Goal: Task Accomplishment & Management: Complete application form

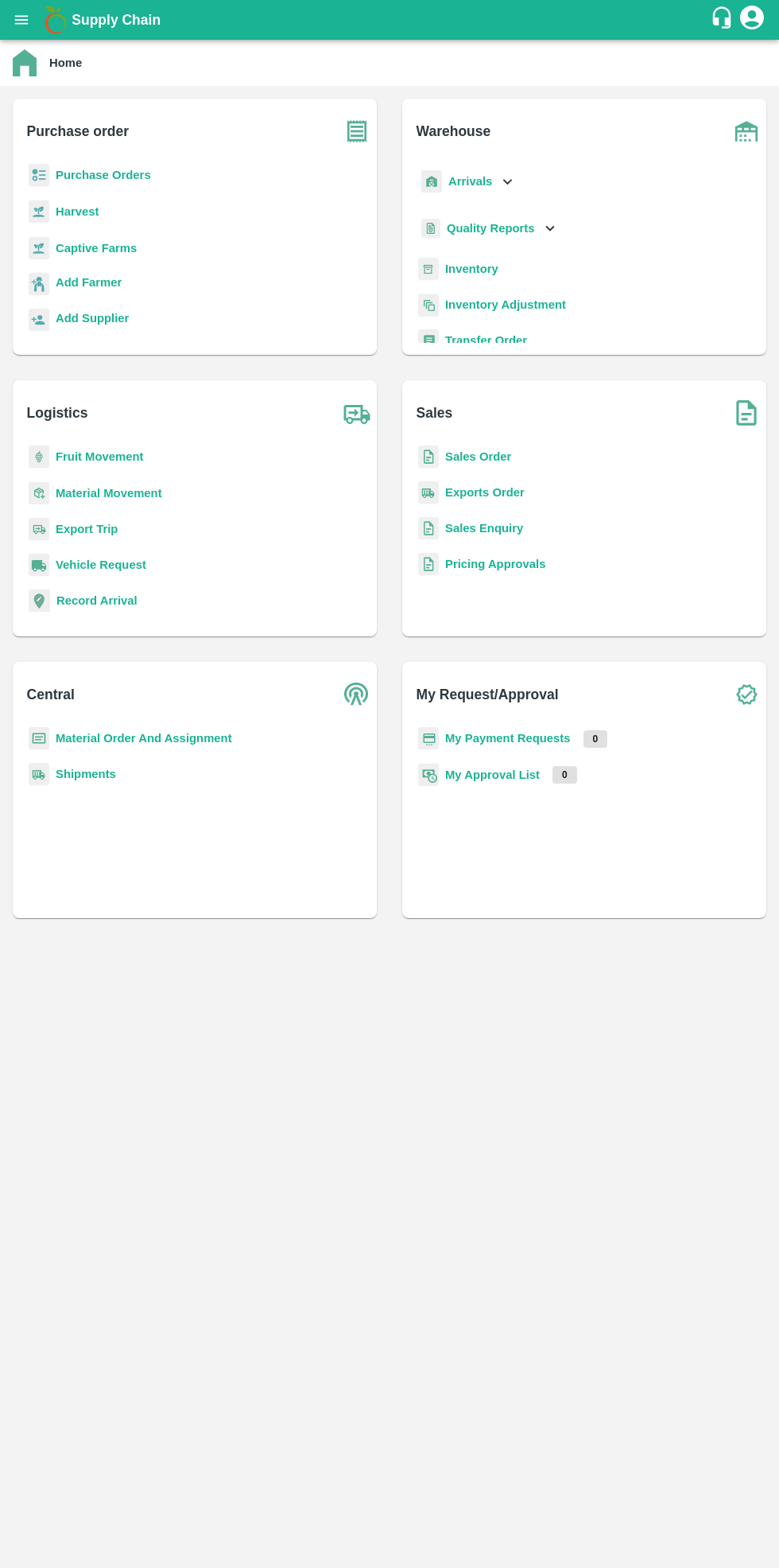
click at [118, 173] on b "Purchase Orders" at bounding box center [104, 175] width 96 height 12
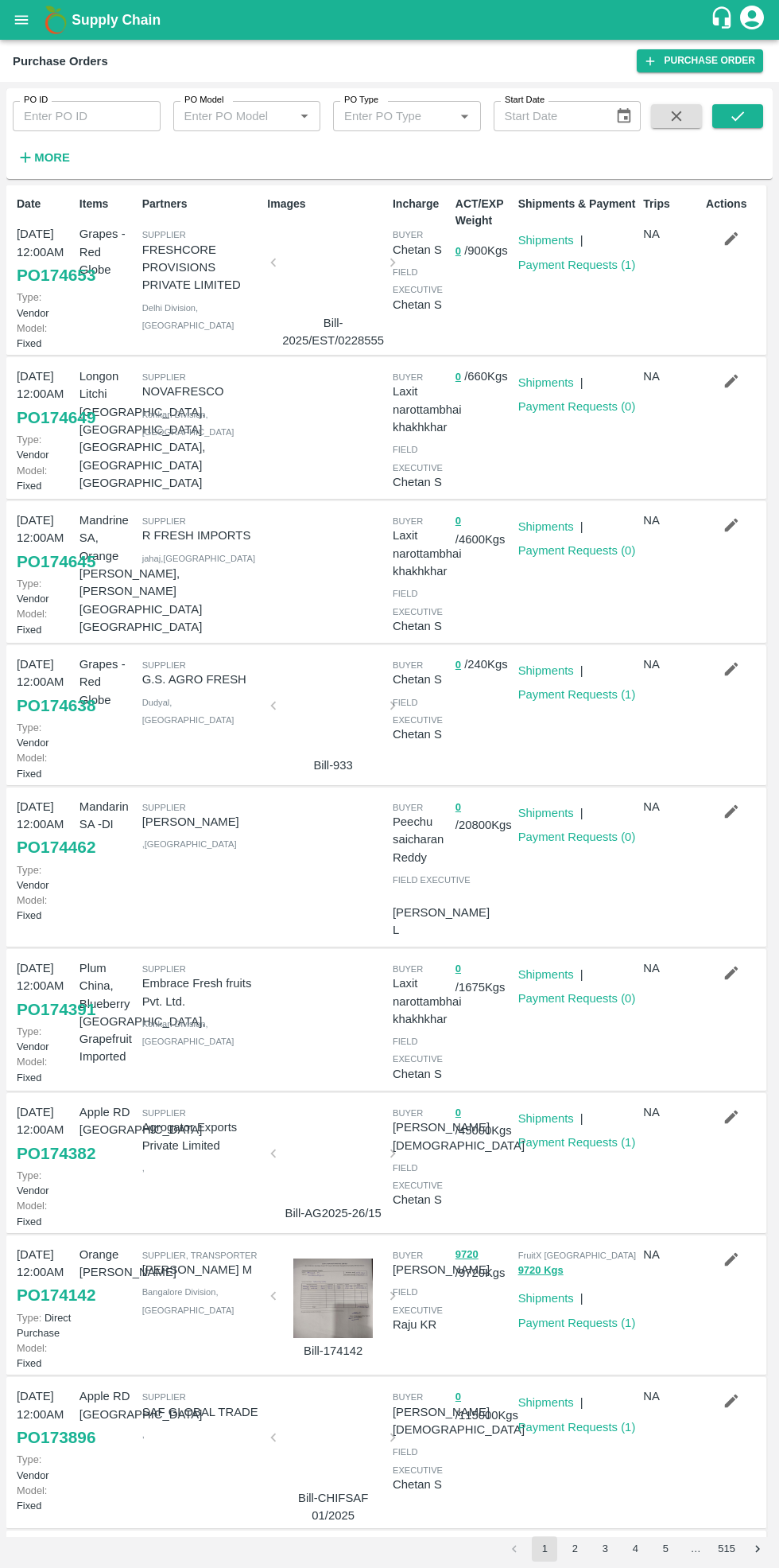
click at [706, 65] on link "Purchase Order" at bounding box center [699, 61] width 126 height 23
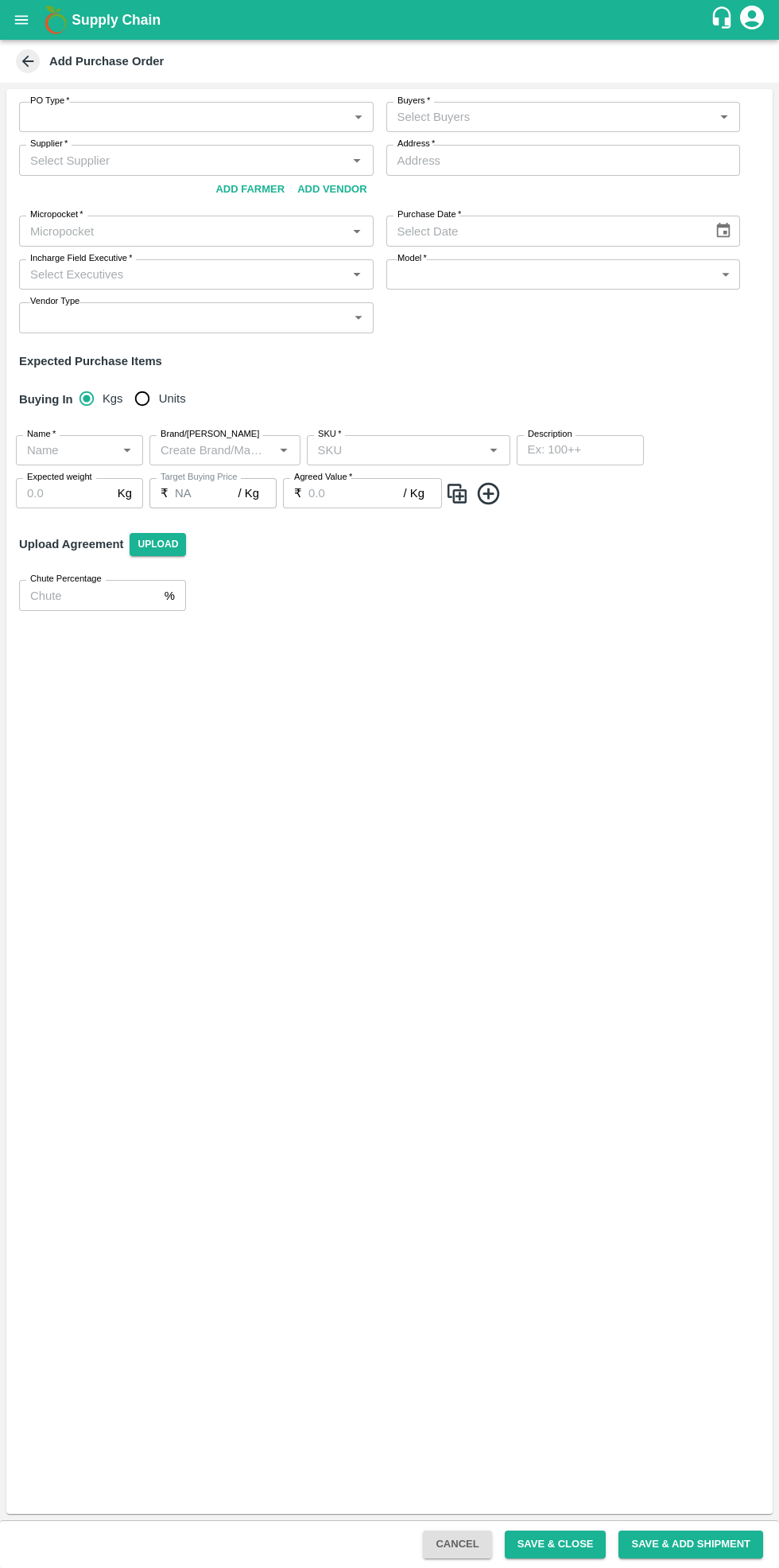
click at [510, 115] on input "Buyers   *" at bounding box center [550, 116] width 319 height 21
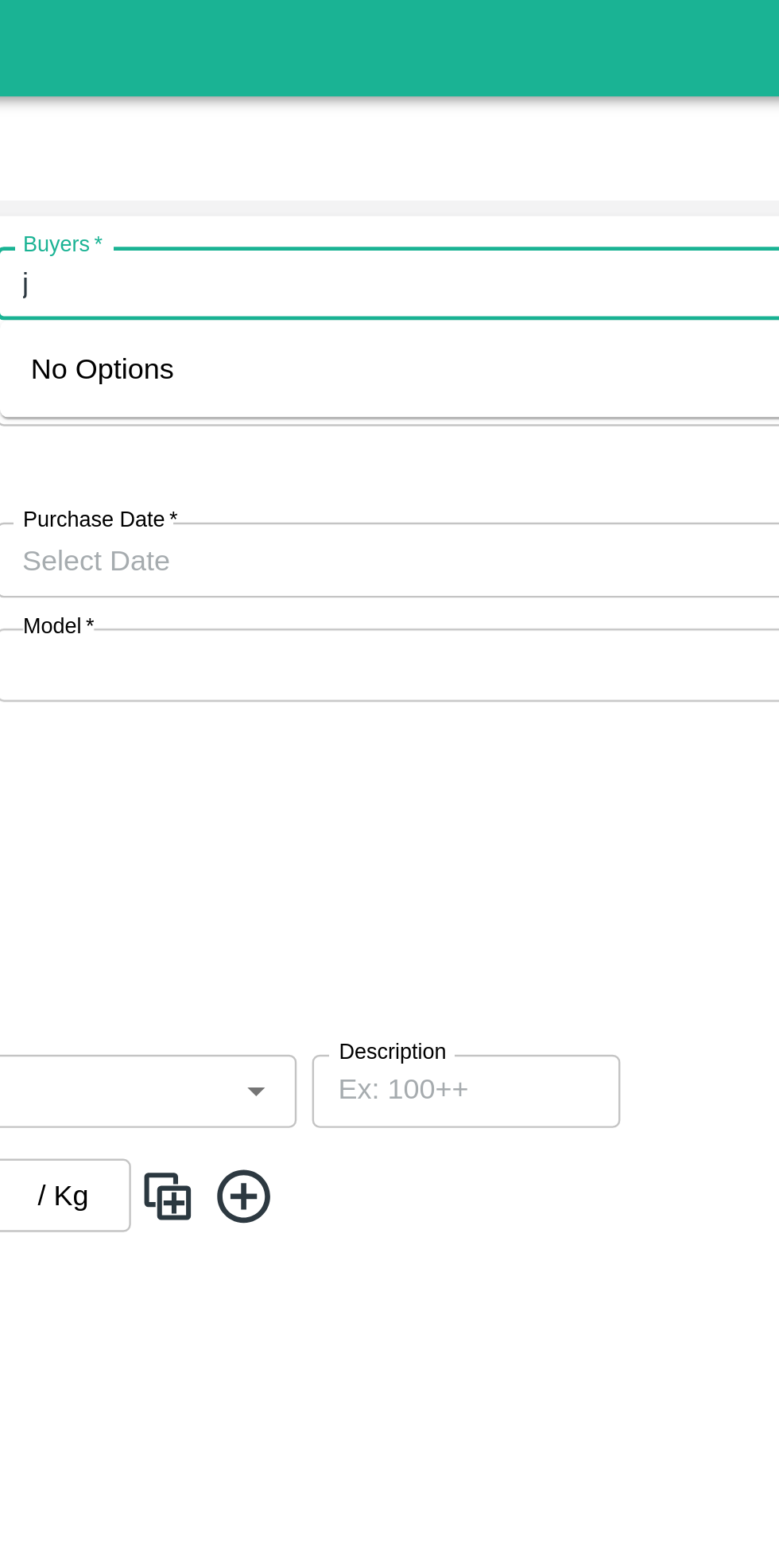
type input "ju"
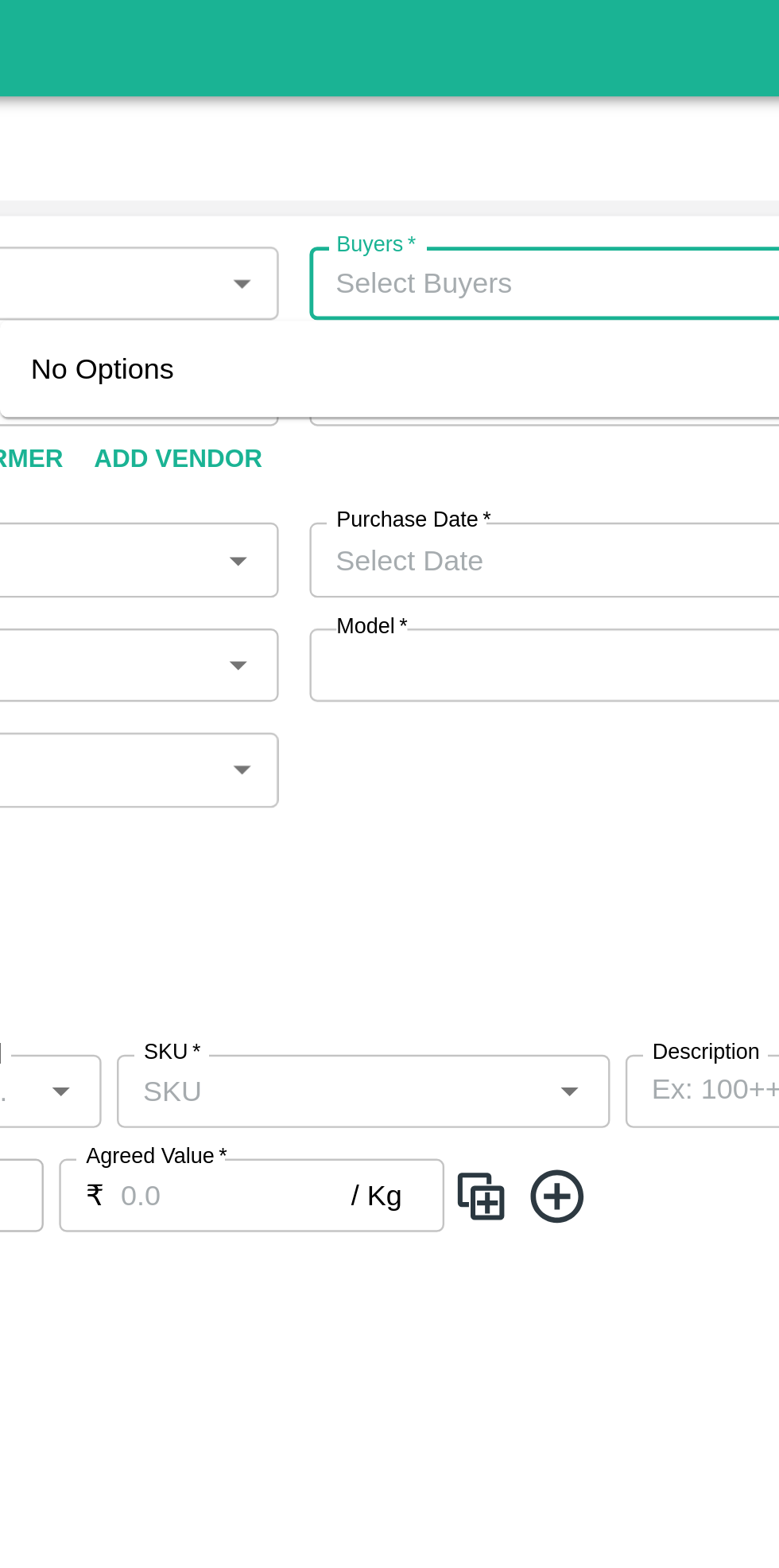
type input "i"
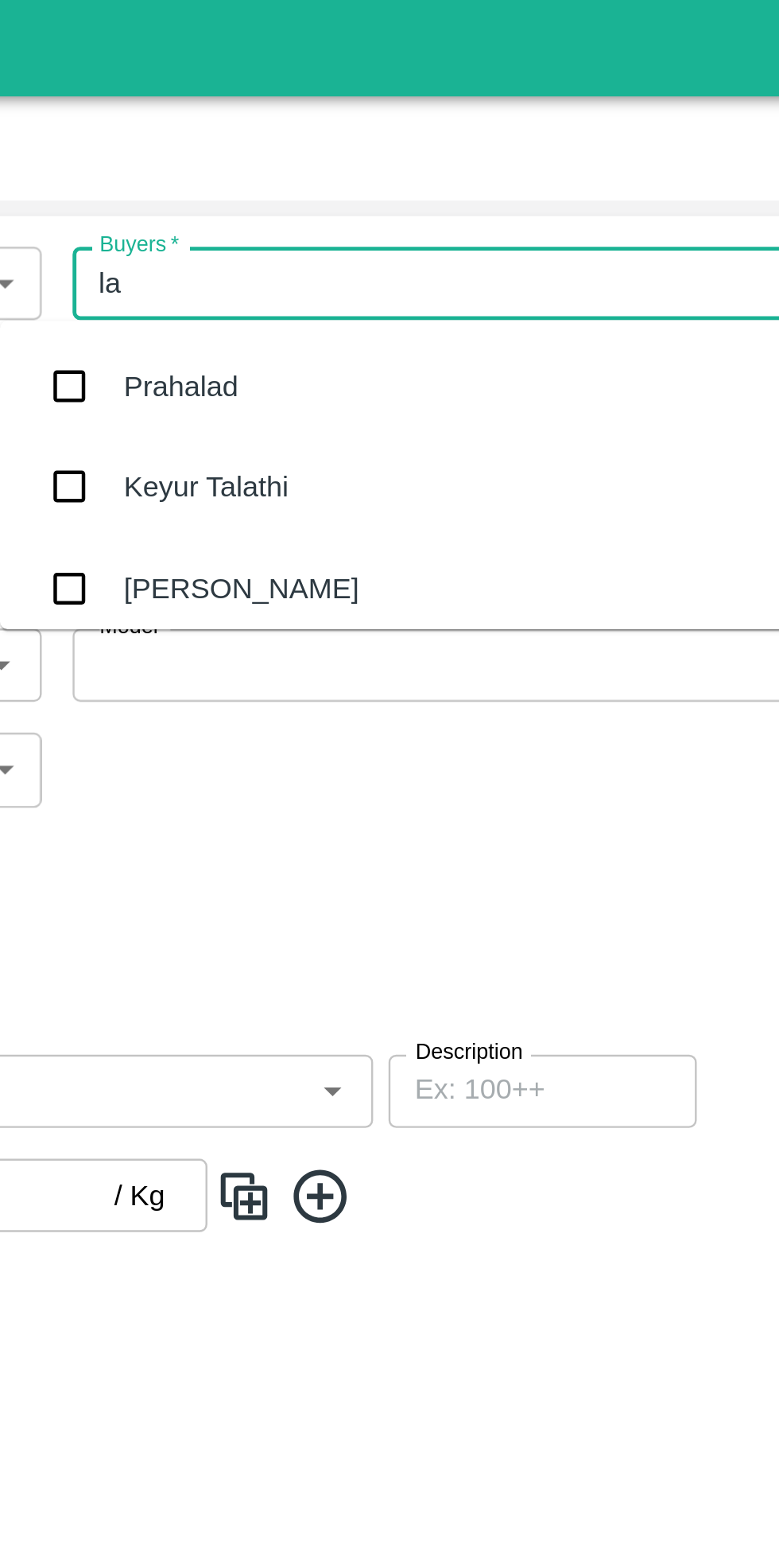
type input "lax"
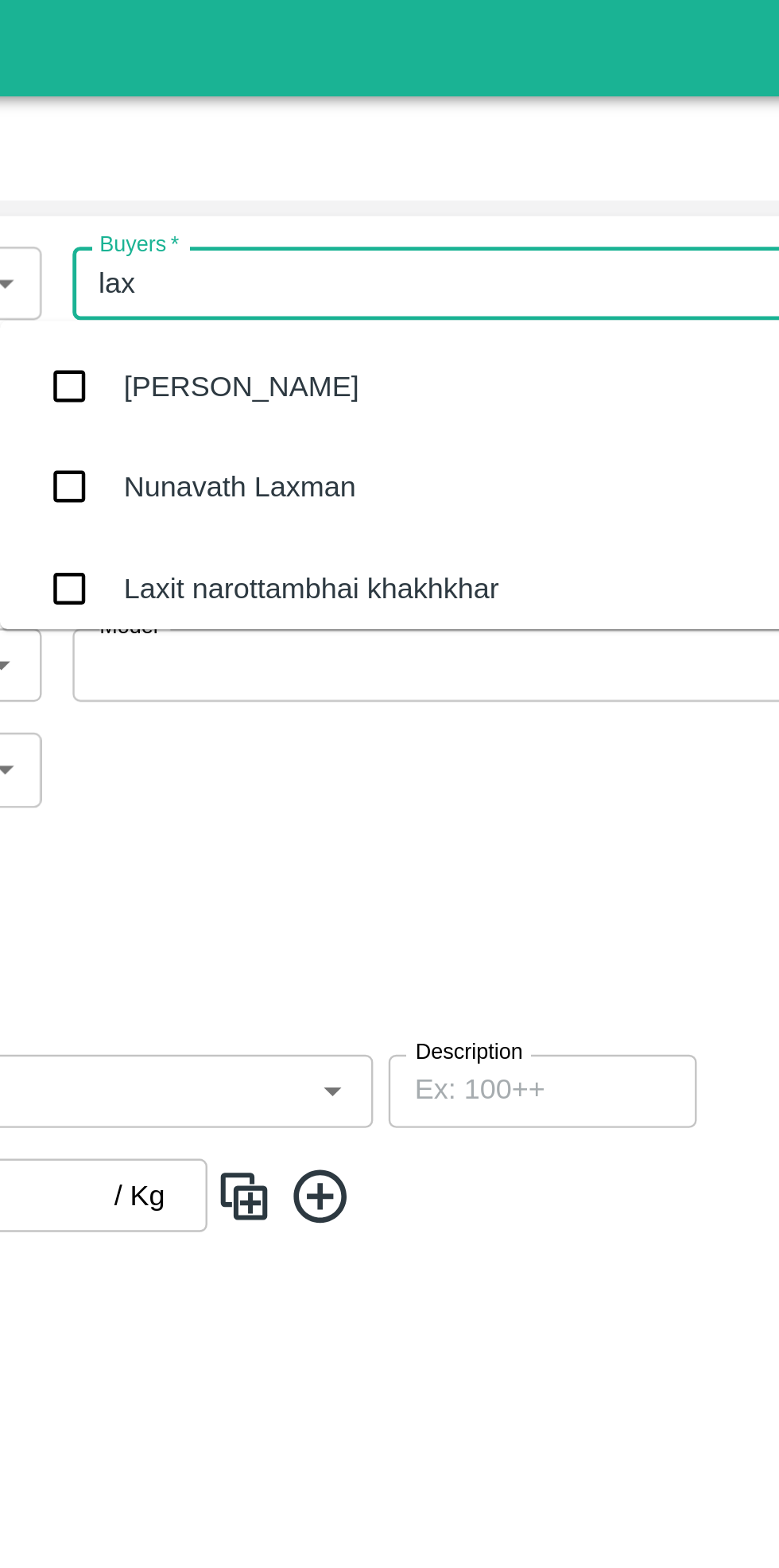
click at [492, 234] on div "Laxit narottambhai khakhkhar" at bounding box center [485, 242] width 155 height 17
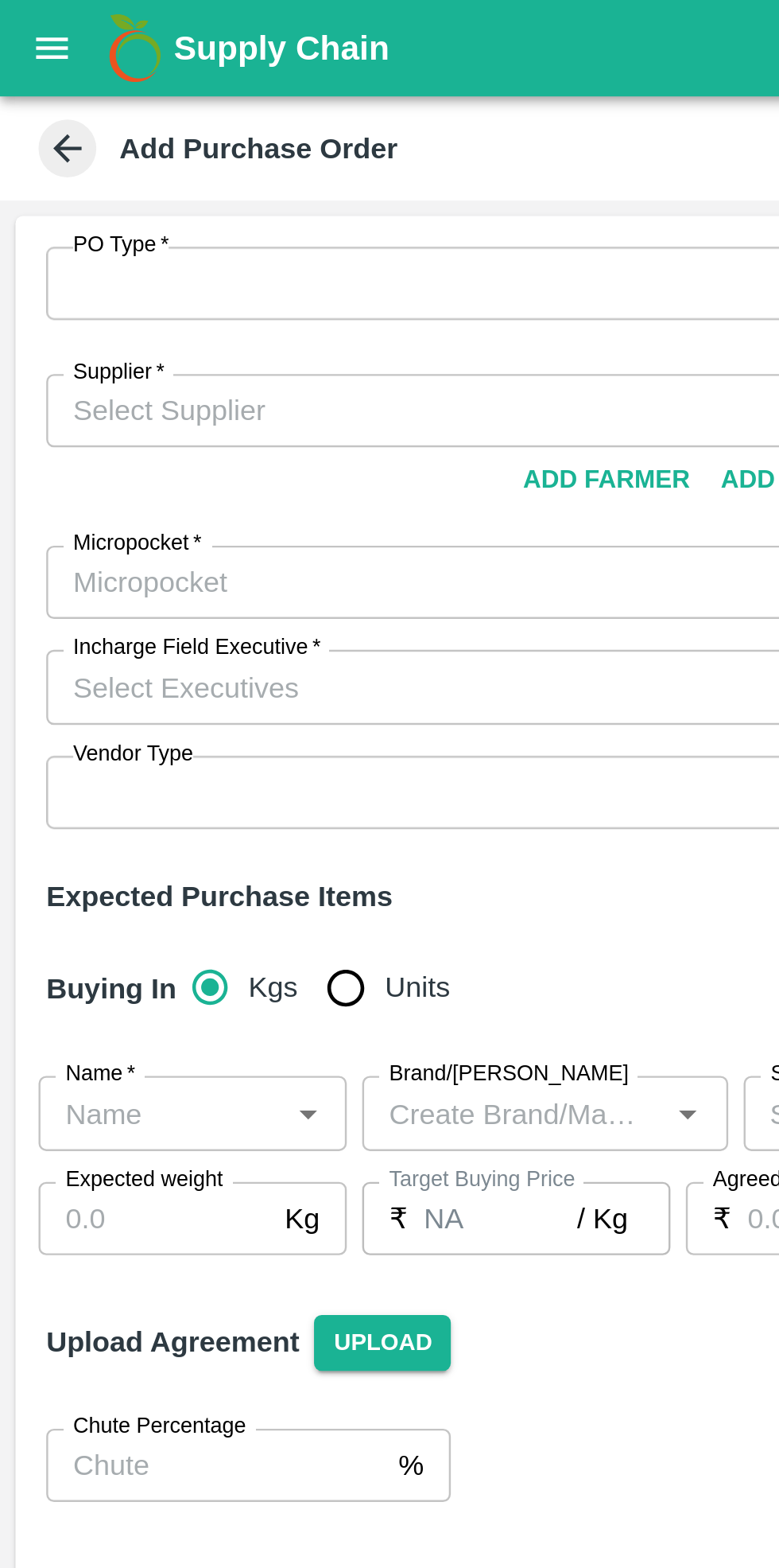
click at [123, 173] on input "Supplier   *" at bounding box center [183, 169] width 319 height 21
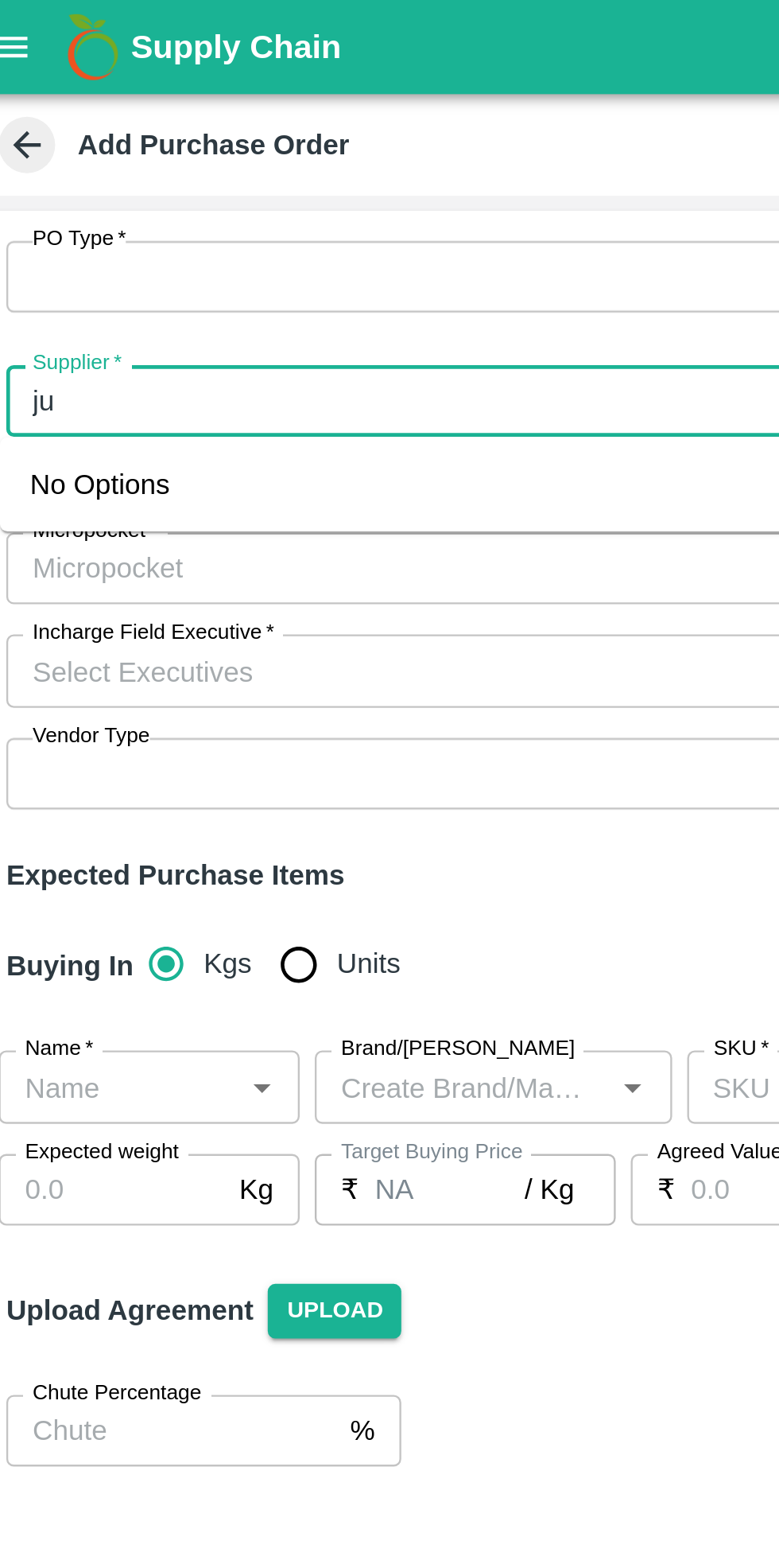
type input "j"
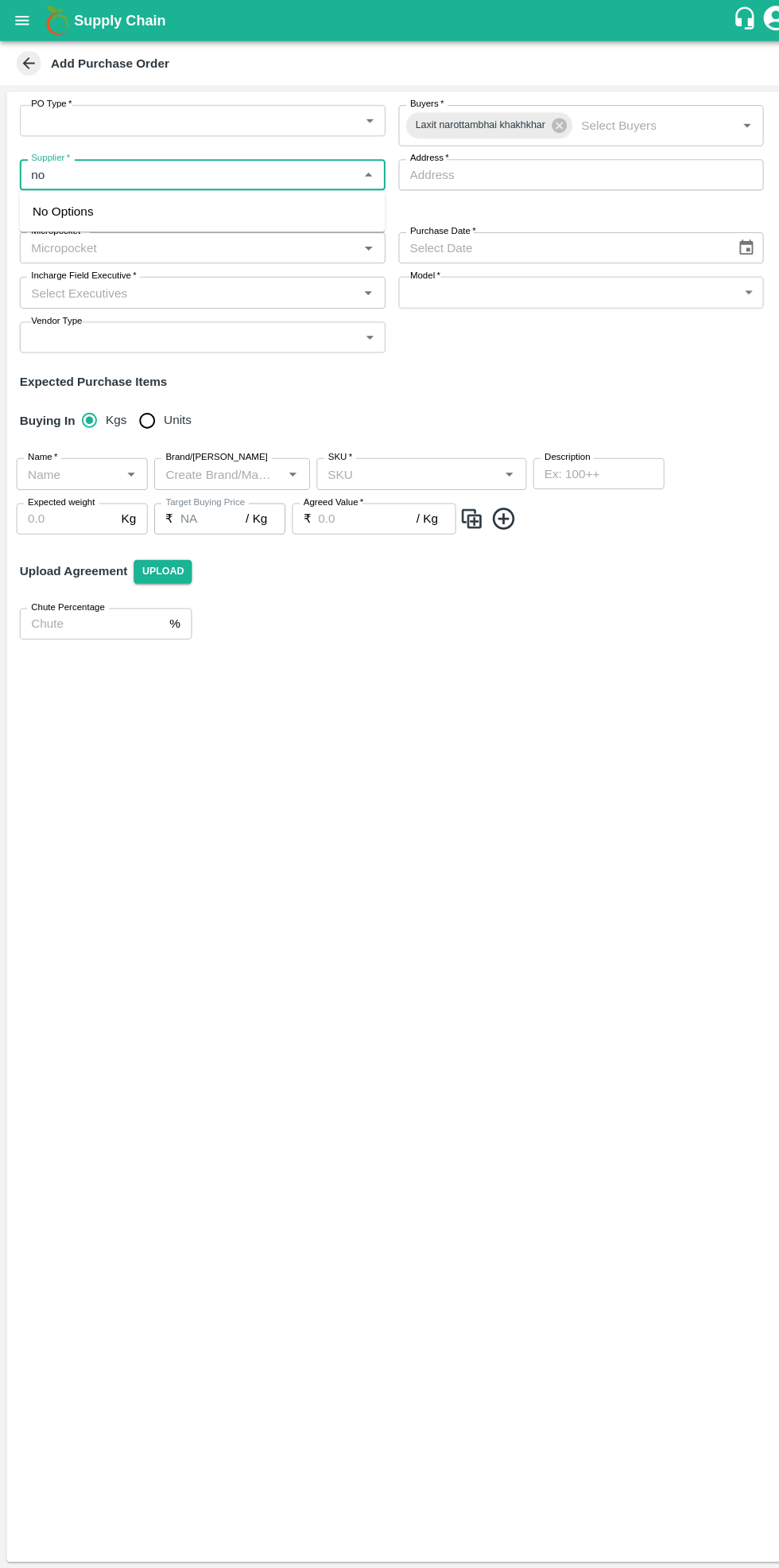
click at [157, 170] on input "Supplier   *" at bounding box center [183, 169] width 319 height 21
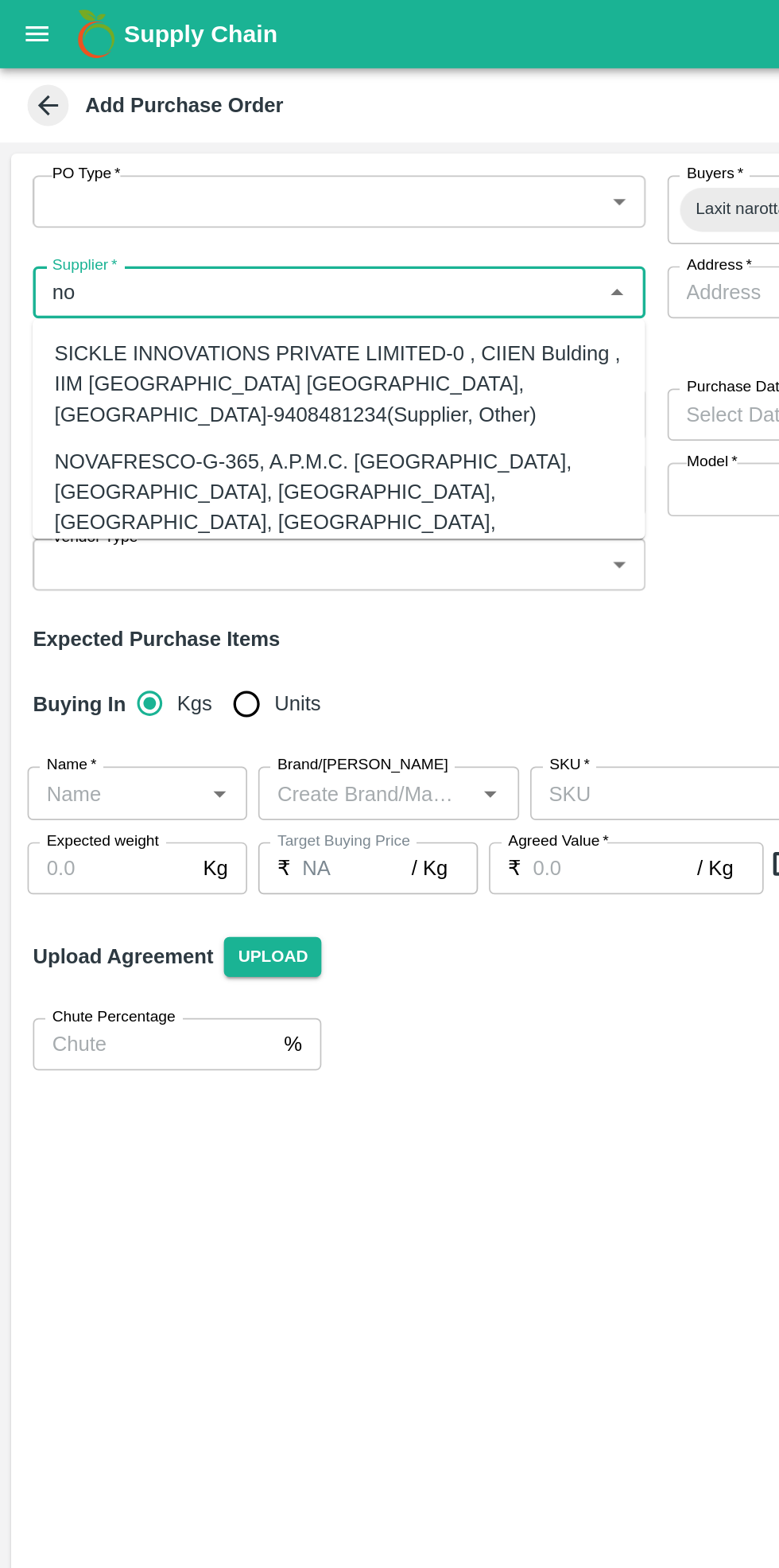
type input "n"
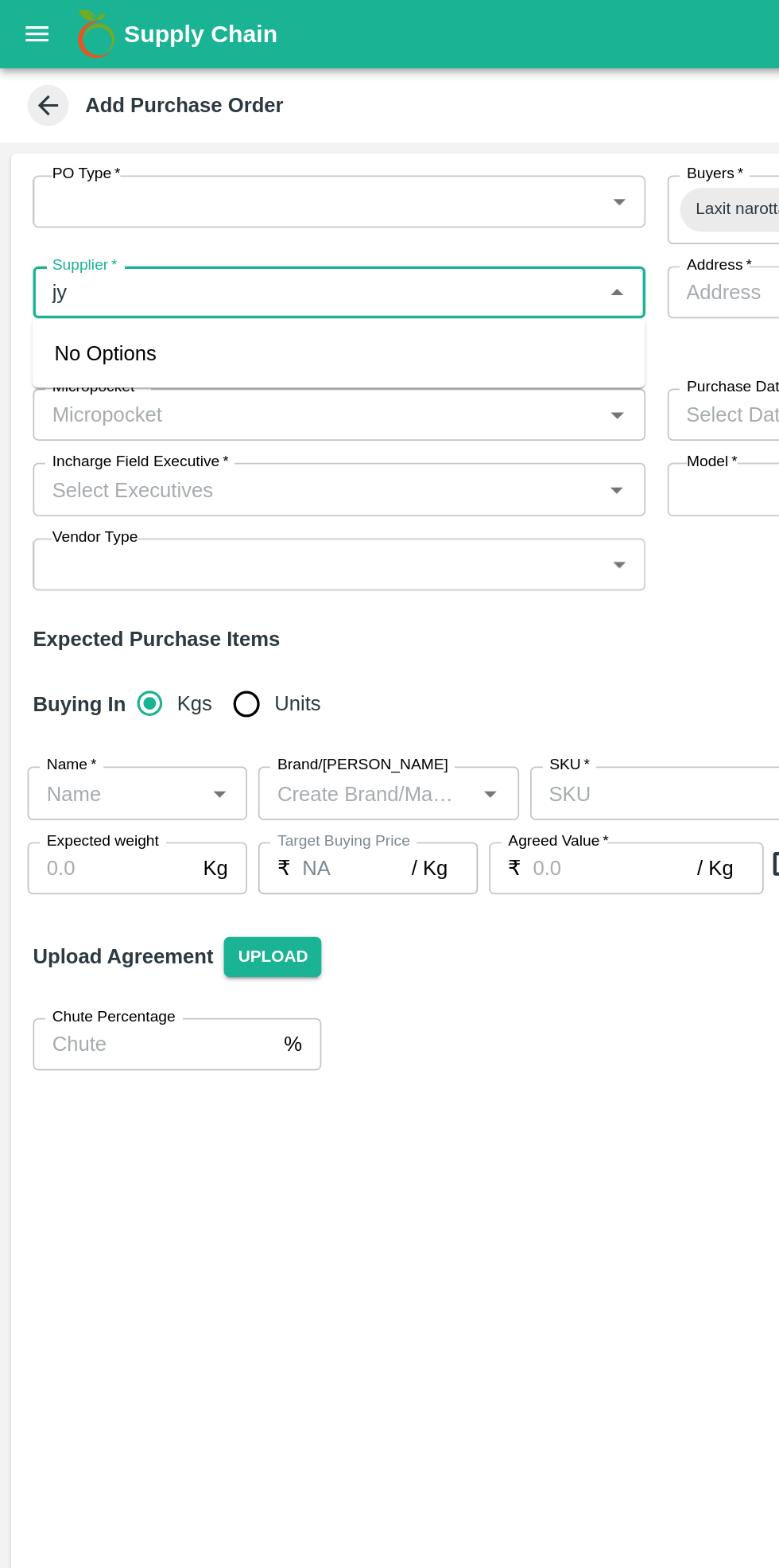
type input "j"
click at [130, 198] on div "JUICY FRUIT TRADERS-, -8692000045(Supplier)" at bounding box center [163, 204] width 263 height 17
type input "JUICY FRUIT TRADERS-, -8692000045(Supplier)"
type input ", , ,"
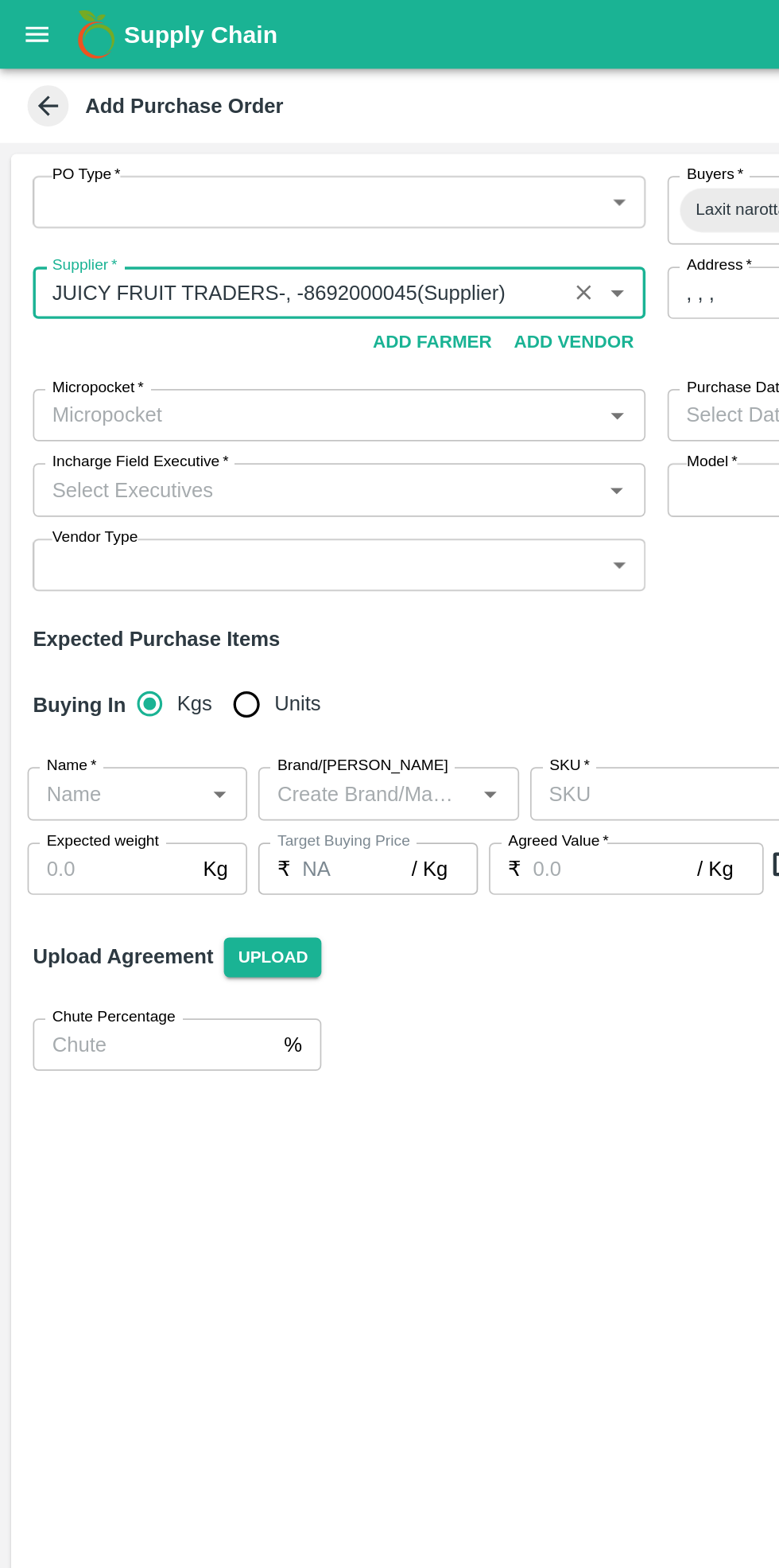
type input "JUICY FRUIT TRADERS-, -8692000045(Supplier)"
